Goal: Find specific page/section: Find specific page/section

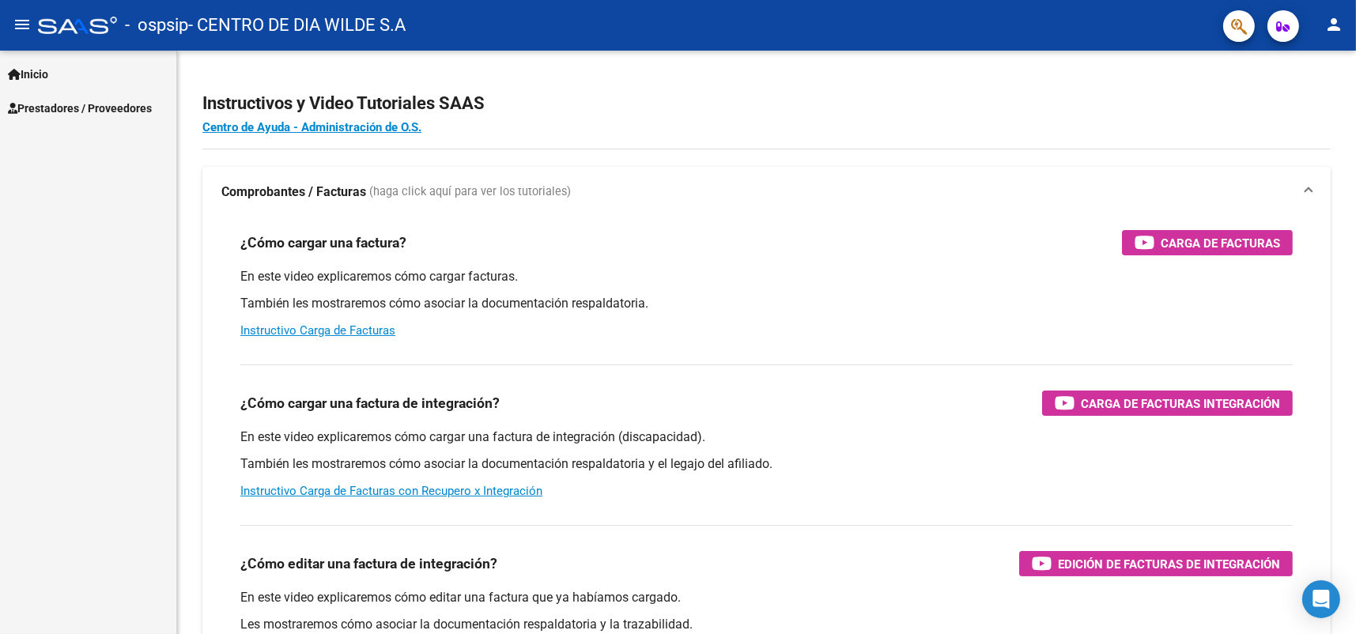
click at [74, 105] on span "Prestadores / Proveedores" at bounding box center [80, 108] width 144 height 17
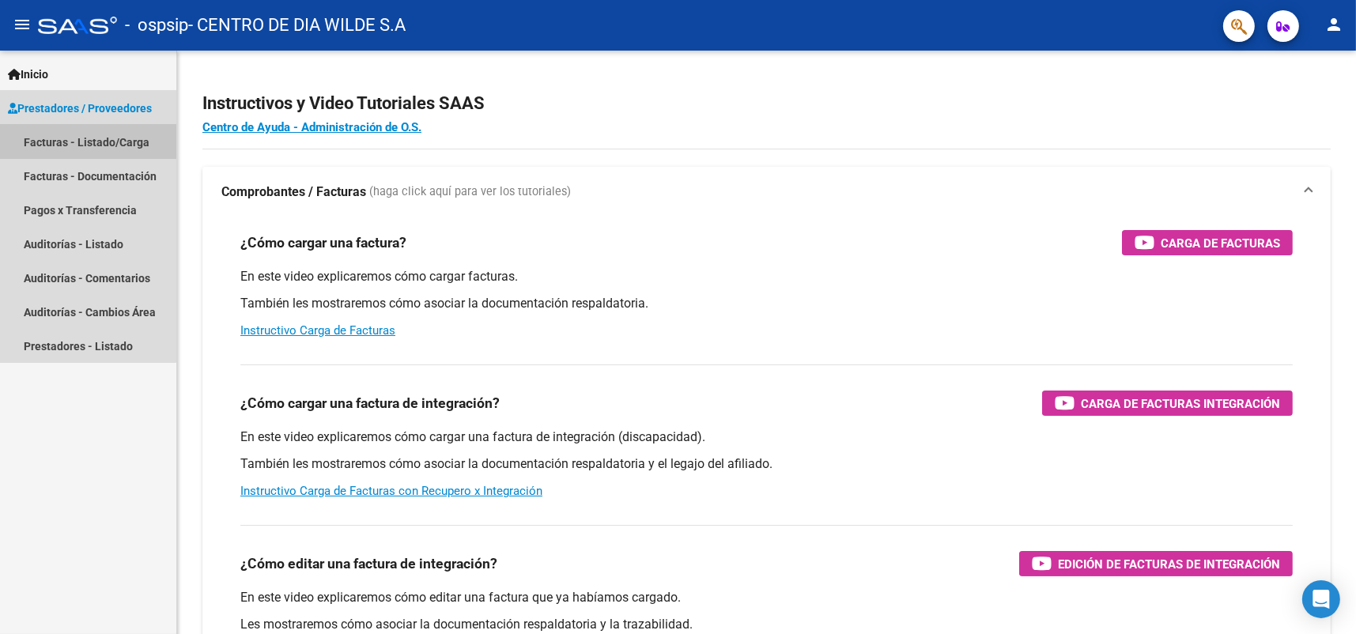
click at [64, 137] on link "Facturas - Listado/Carga" at bounding box center [88, 142] width 176 height 34
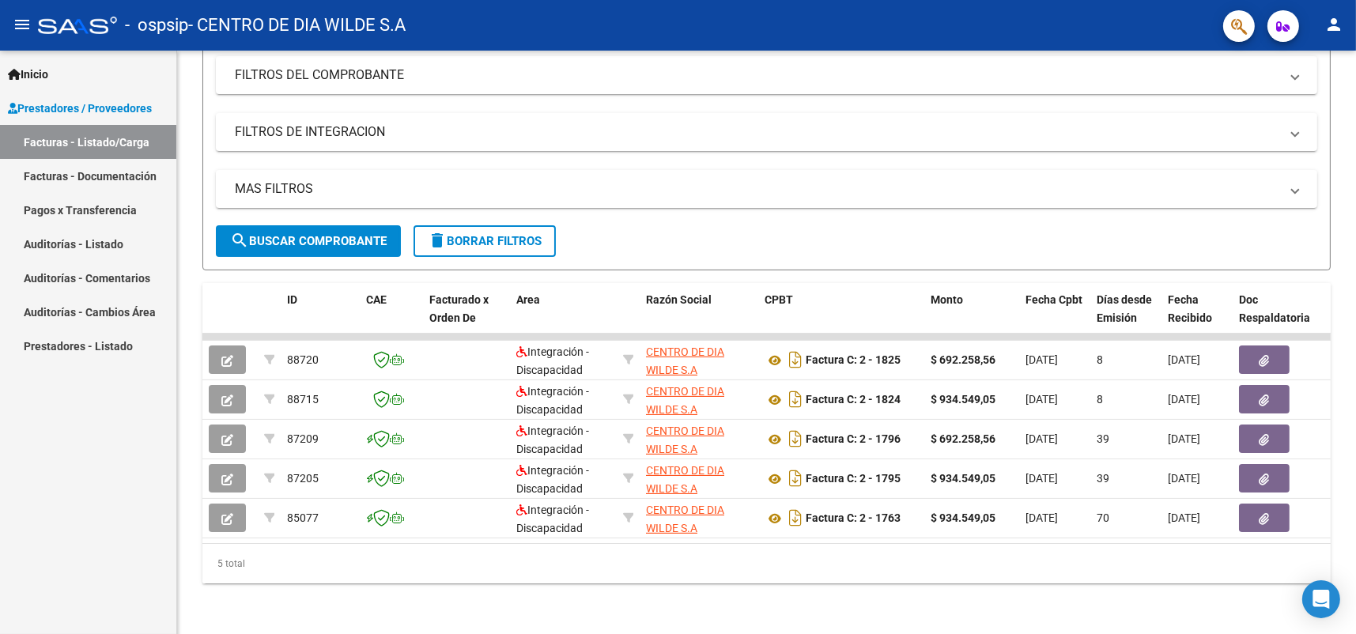
click at [133, 210] on link "Pagos x Transferencia" at bounding box center [88, 210] width 176 height 34
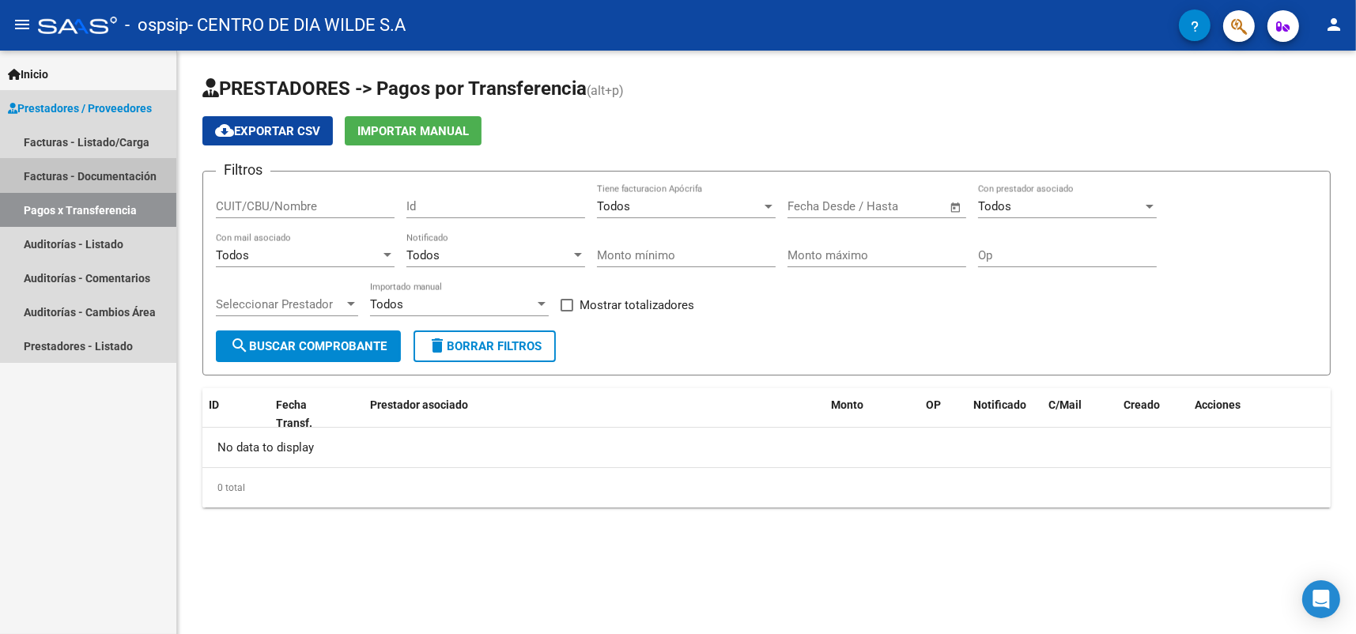
click at [78, 179] on link "Facturas - Documentación" at bounding box center [88, 176] width 176 height 34
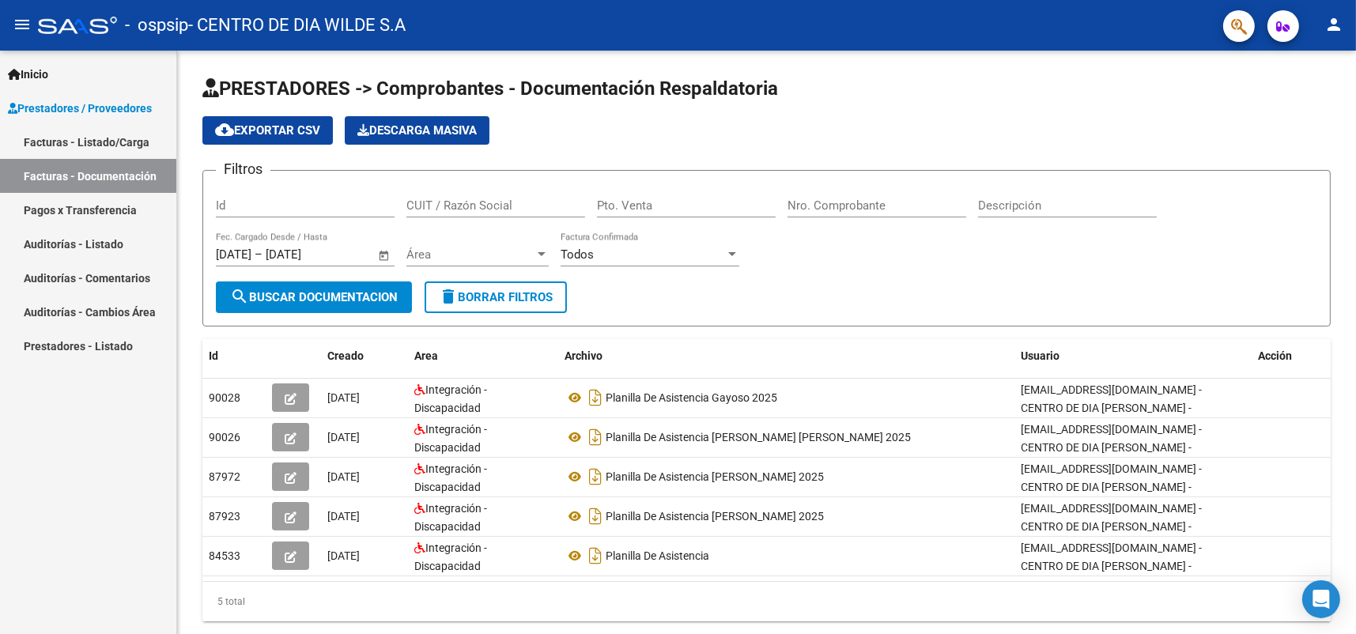
click at [94, 142] on link "Facturas - Listado/Carga" at bounding box center [88, 142] width 176 height 34
